Goal: Transaction & Acquisition: Purchase product/service

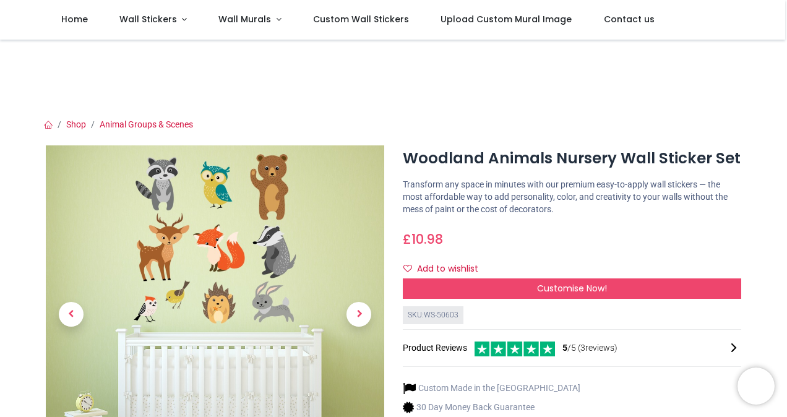
scroll to position [70, 0]
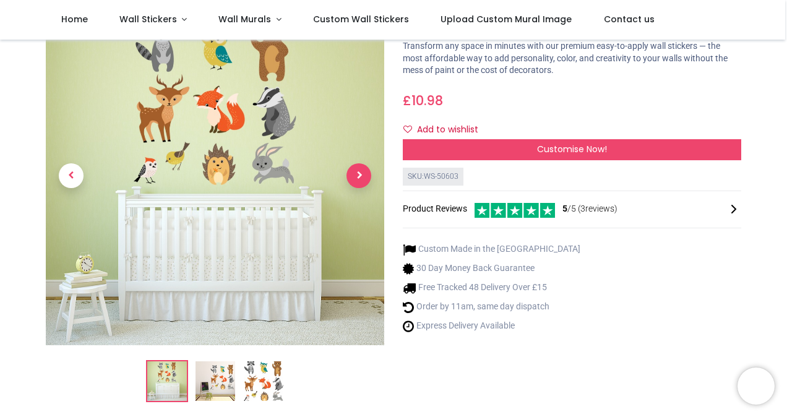
click at [366, 177] on span "Next" at bounding box center [358, 175] width 25 height 25
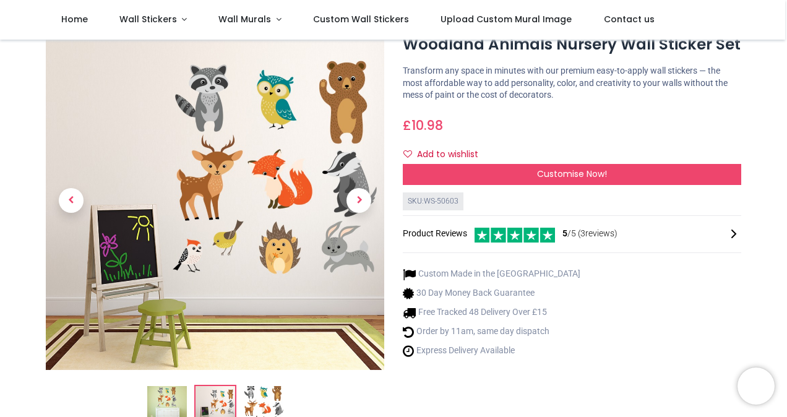
scroll to position [0, 0]
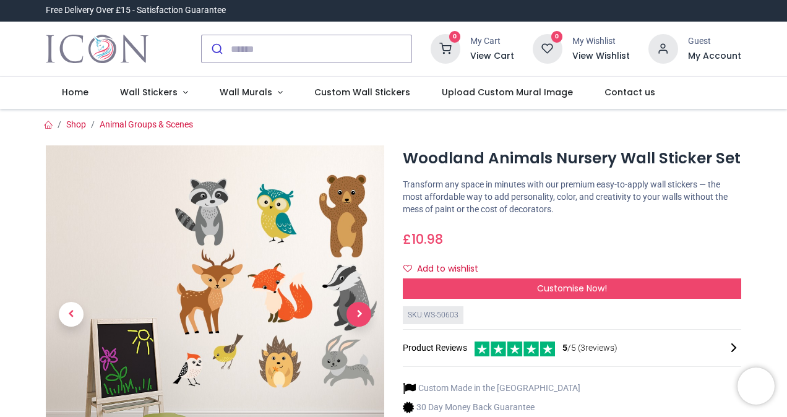
click at [355, 309] on span "Next" at bounding box center [358, 314] width 25 height 25
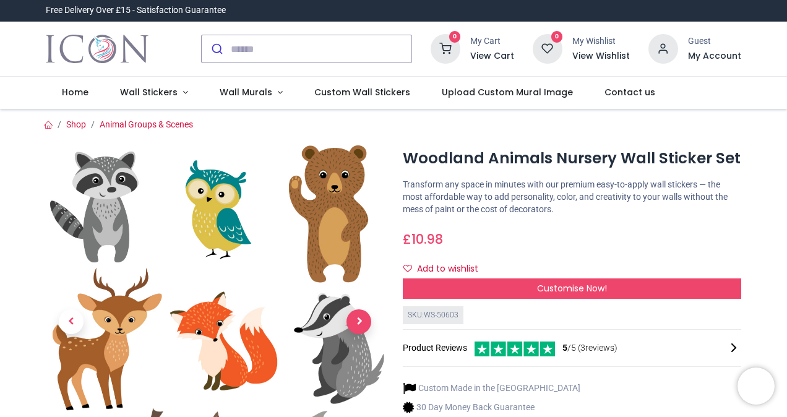
click at [355, 309] on link at bounding box center [358, 322] width 51 height 247
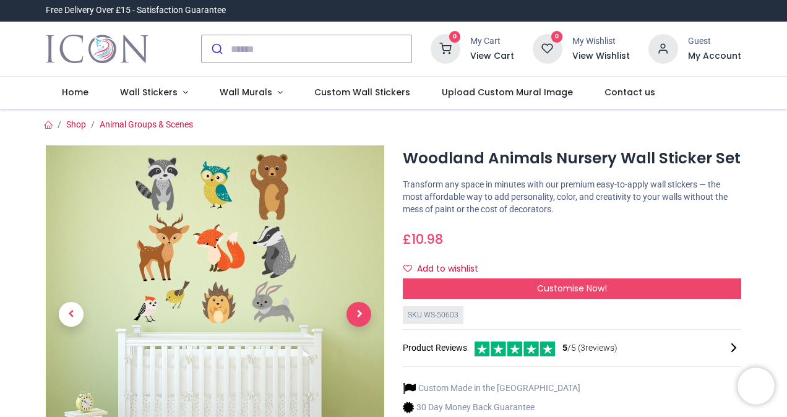
click at [355, 309] on span "Next" at bounding box center [358, 314] width 25 height 25
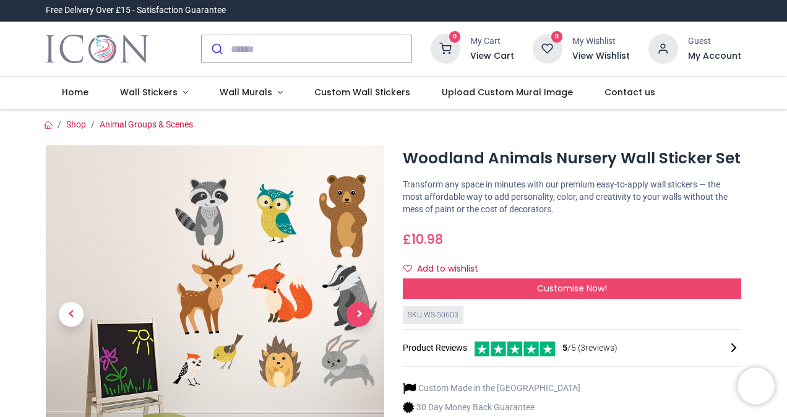
click at [355, 309] on span "Next" at bounding box center [358, 314] width 25 height 25
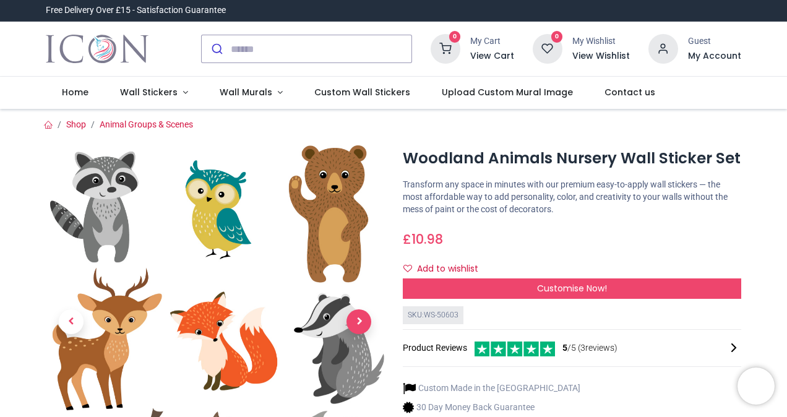
click at [355, 309] on link at bounding box center [358, 322] width 51 height 247
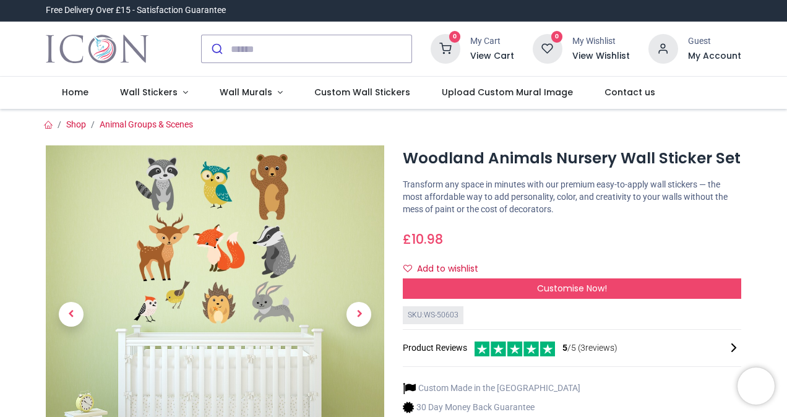
scroll to position [1, 0]
